Goal: Task Accomplishment & Management: Use online tool/utility

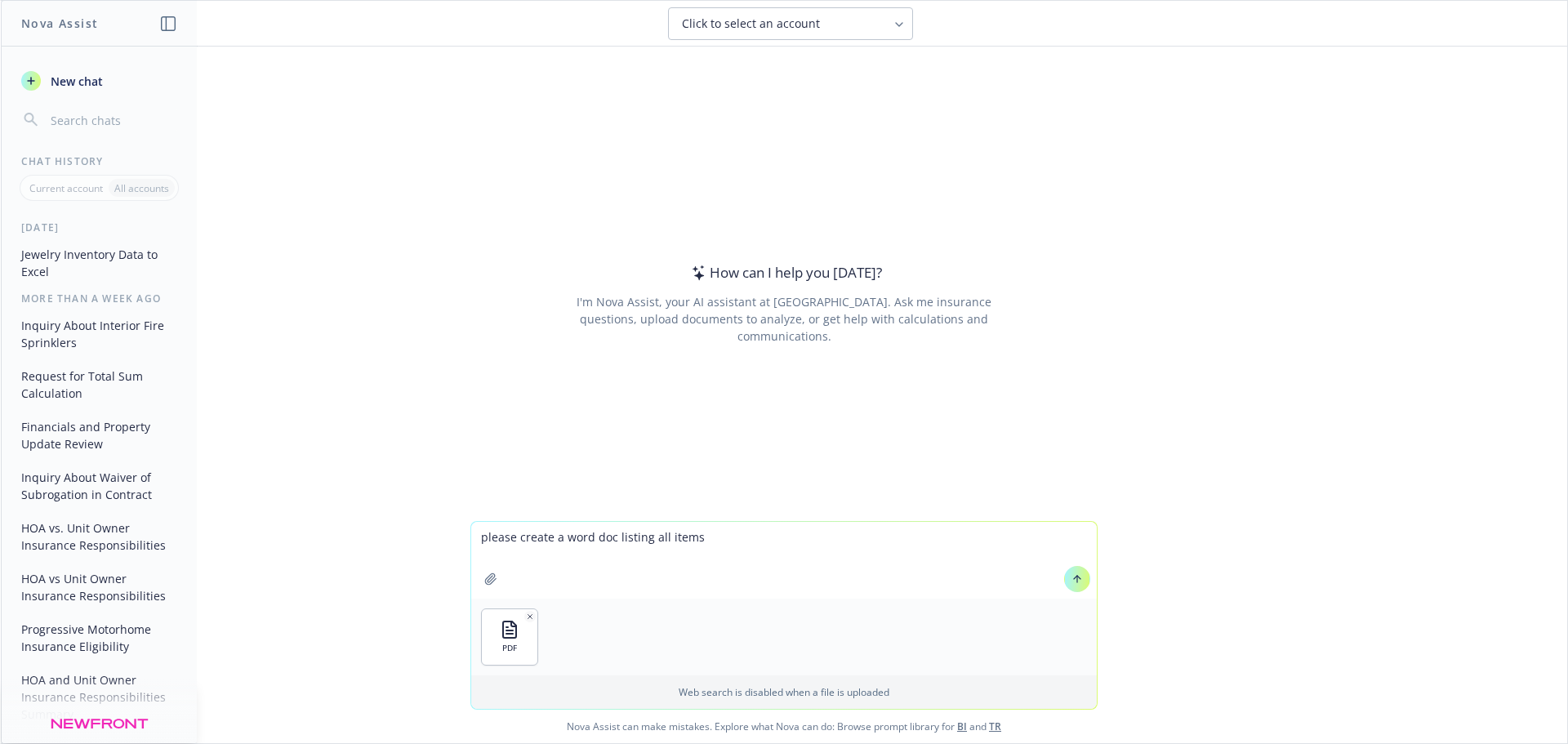
type textarea "please create a word doc listing all items"
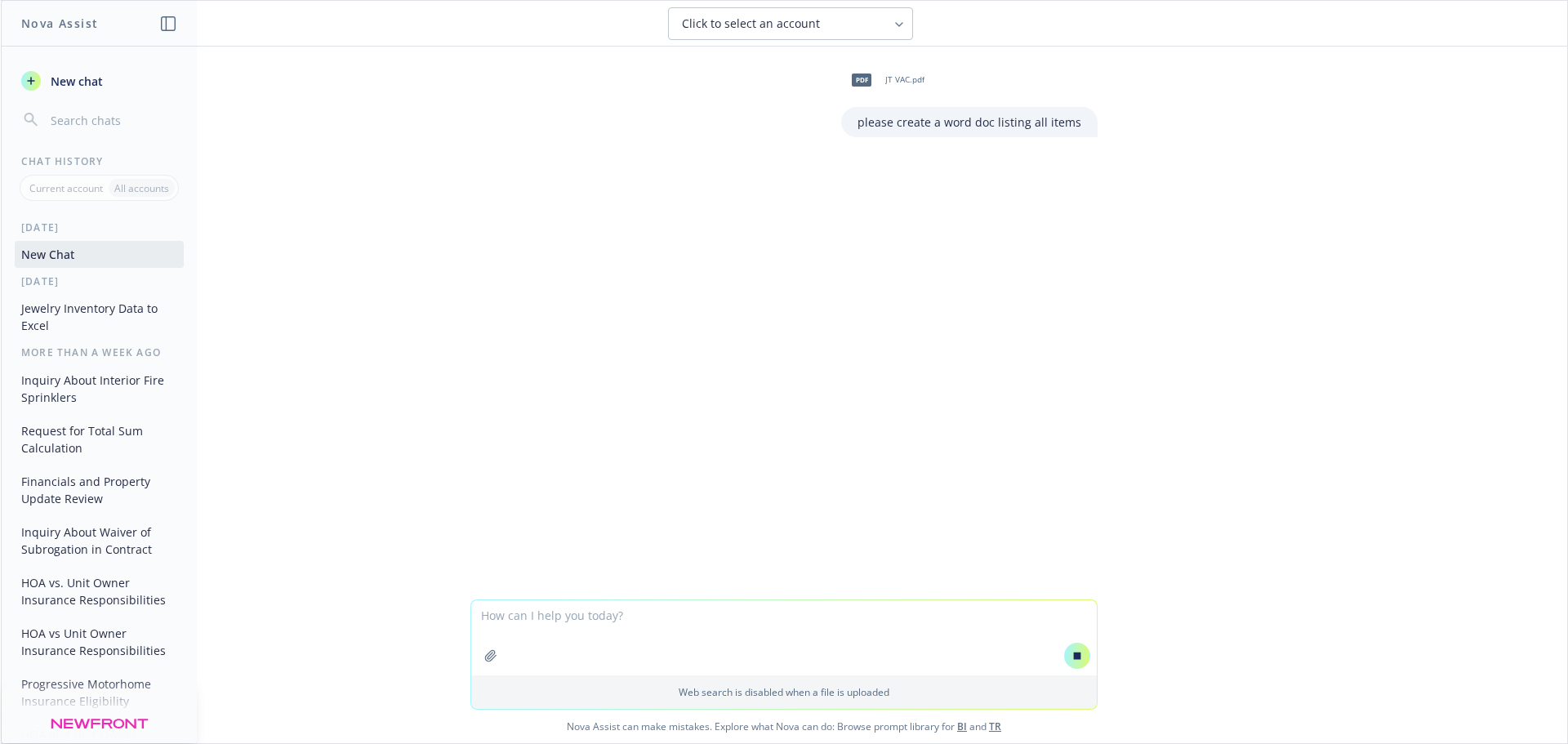
click at [801, 116] on div "pdf JT VAC.pdf please create a word doc listing all items" at bounding box center [784, 99] width 653 height 78
click at [859, 25] on div "Click to select an account" at bounding box center [781, 24] width 197 height 16
click at [647, 148] on div "pdf JT VAC.pdf please create a word doc listing all items Processing files..." at bounding box center [784, 323] width 1566 height 553
